Goal: Transaction & Acquisition: Purchase product/service

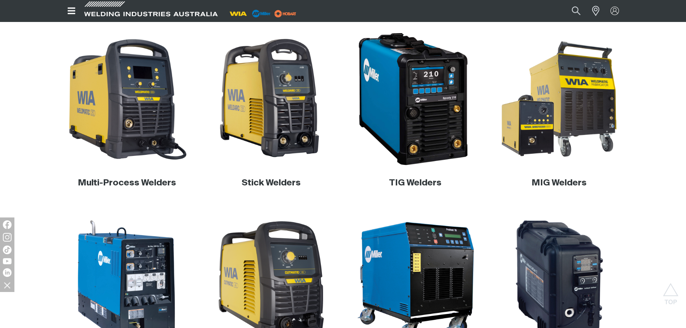
scroll to position [108, 0]
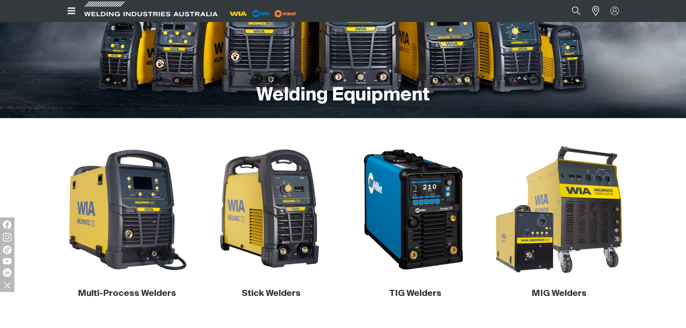
click at [581, 220] on img at bounding box center [559, 210] width 138 height 138
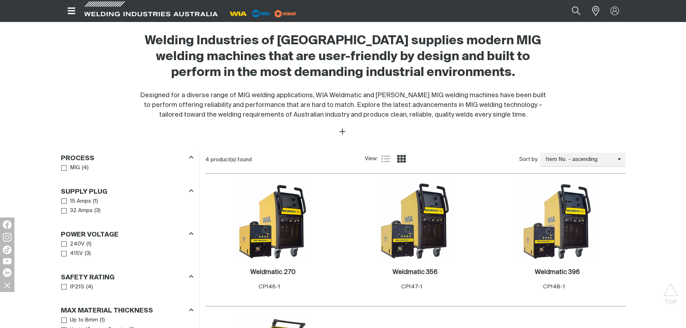
scroll to position [288, 0]
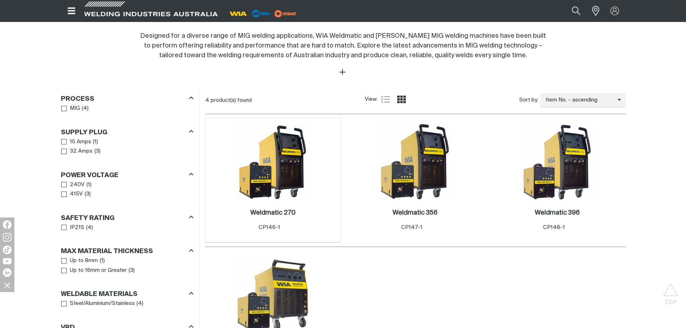
click at [272, 169] on img at bounding box center [273, 162] width 77 height 77
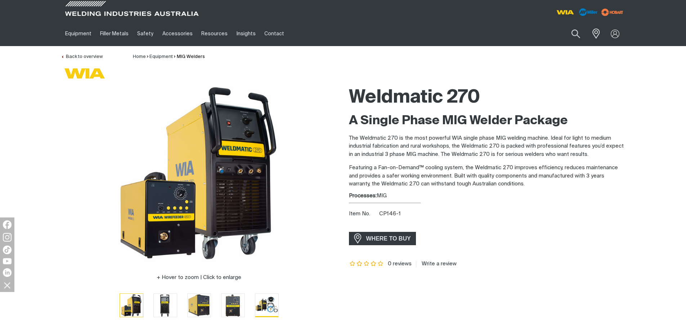
click at [265, 305] on img "Go to slide 5" at bounding box center [266, 305] width 23 height 23
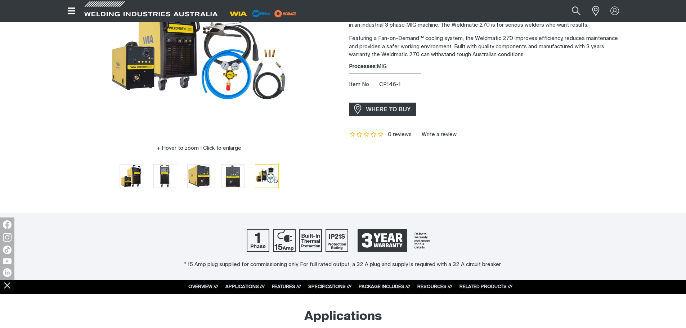
scroll to position [216, 0]
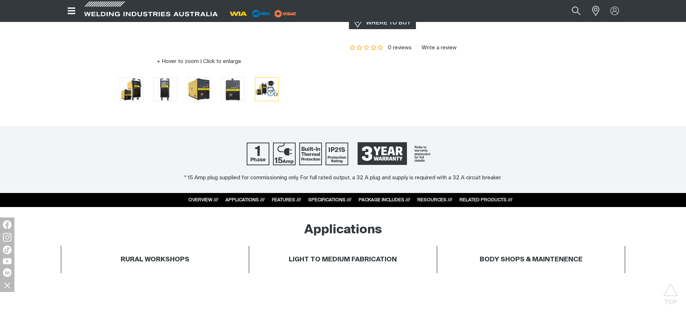
click at [324, 197] on div "SPECIFICATIONS ///" at bounding box center [329, 200] width 43 height 7
click at [325, 199] on link "SPECIFICATIONS ///" at bounding box center [329, 200] width 43 height 5
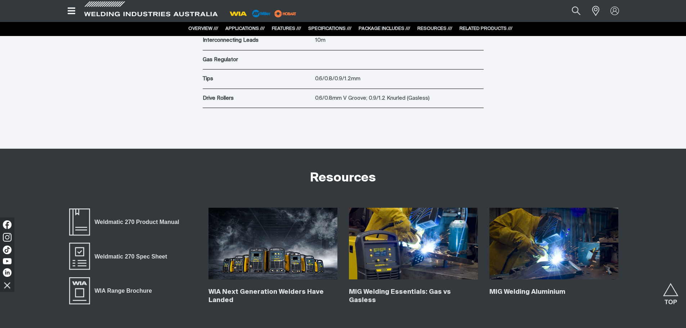
scroll to position [2256, 0]
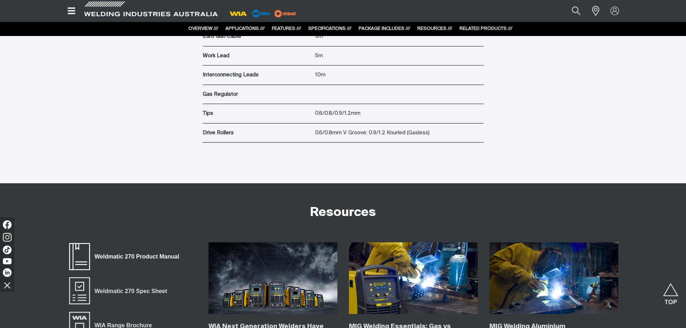
click at [81, 253] on span "Weldmatic 270 Product Manual" at bounding box center [79, 256] width 23 height 29
